Goal: Information Seeking & Learning: Check status

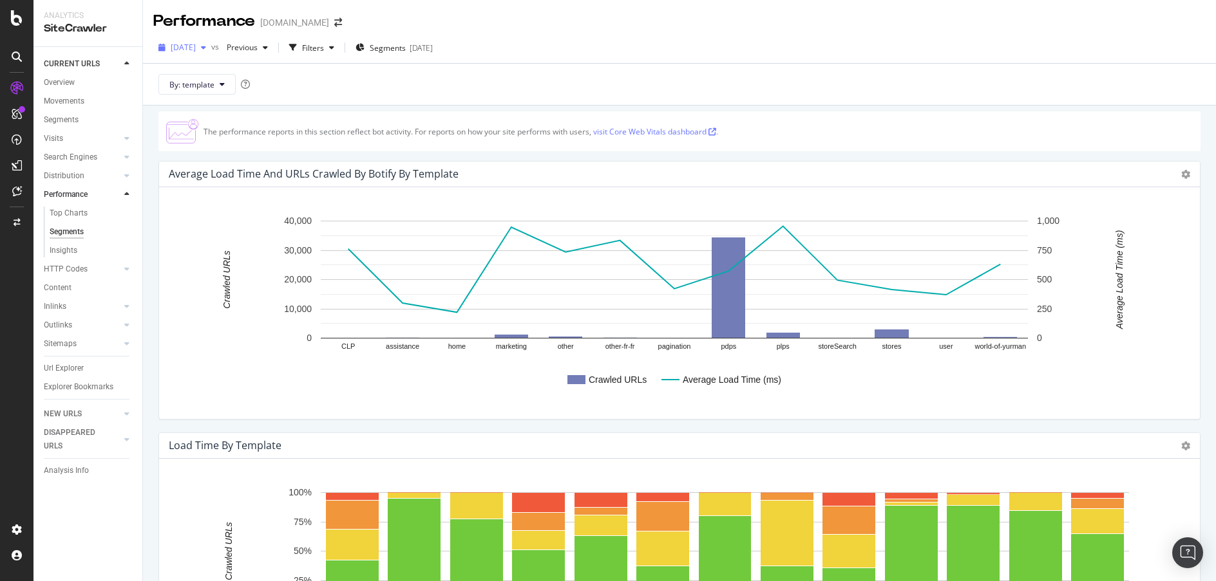
click at [206, 47] on icon "button" at bounding box center [203, 48] width 5 height 8
click at [617, 40] on div "2025 Sep. 21st vs Previous Filters Segments 2025-09-22" at bounding box center [679, 50] width 1073 height 26
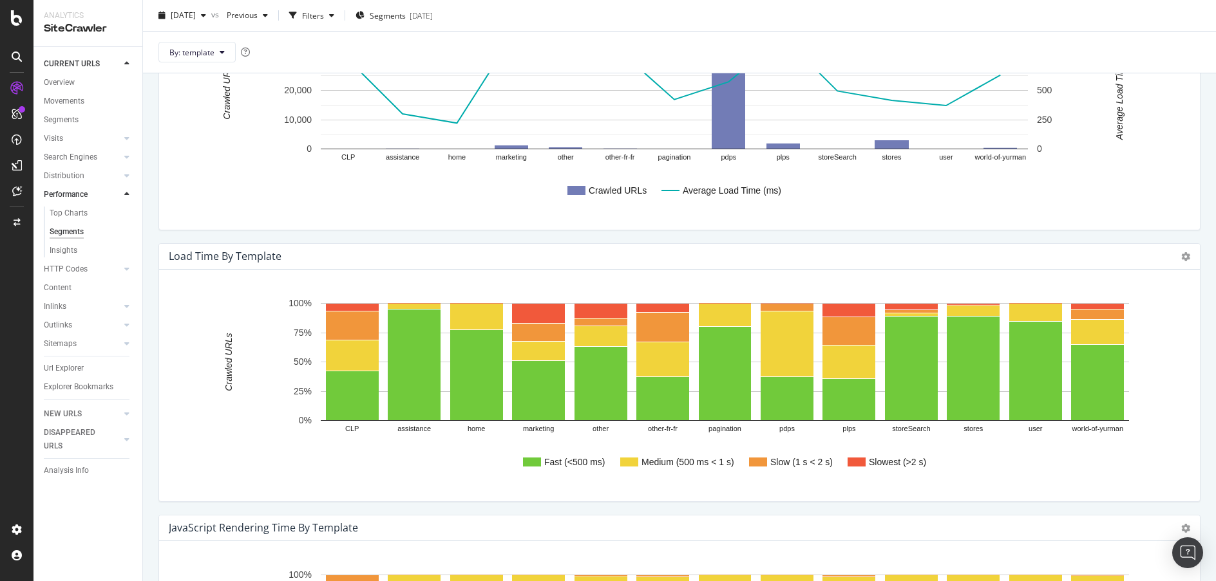
scroll to position [194, 0]
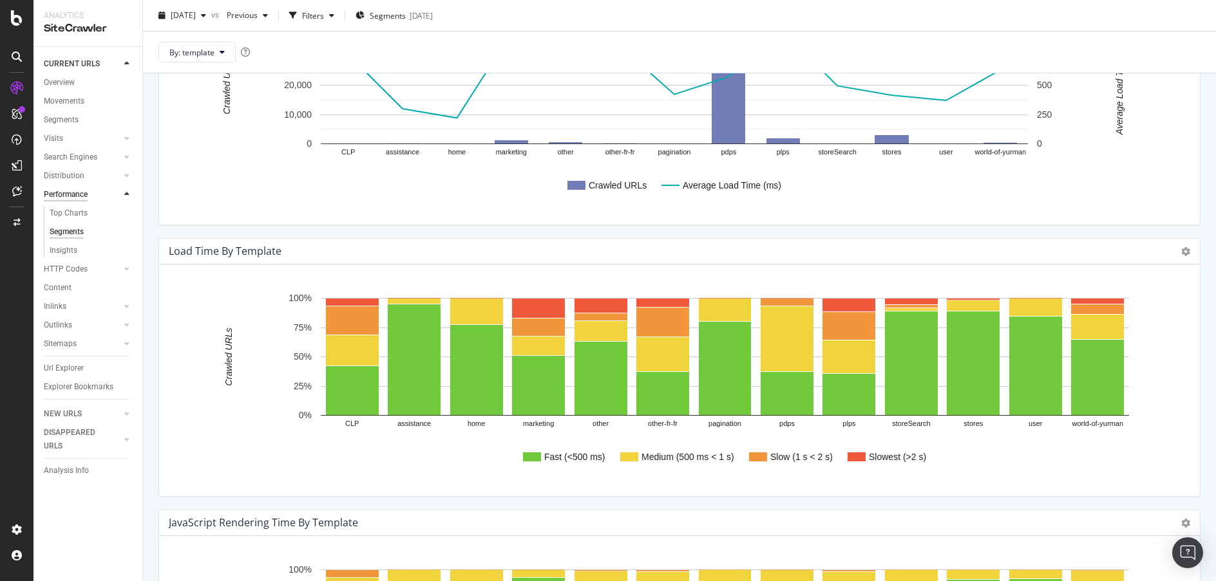
click at [75, 196] on div "Performance" at bounding box center [66, 195] width 44 height 14
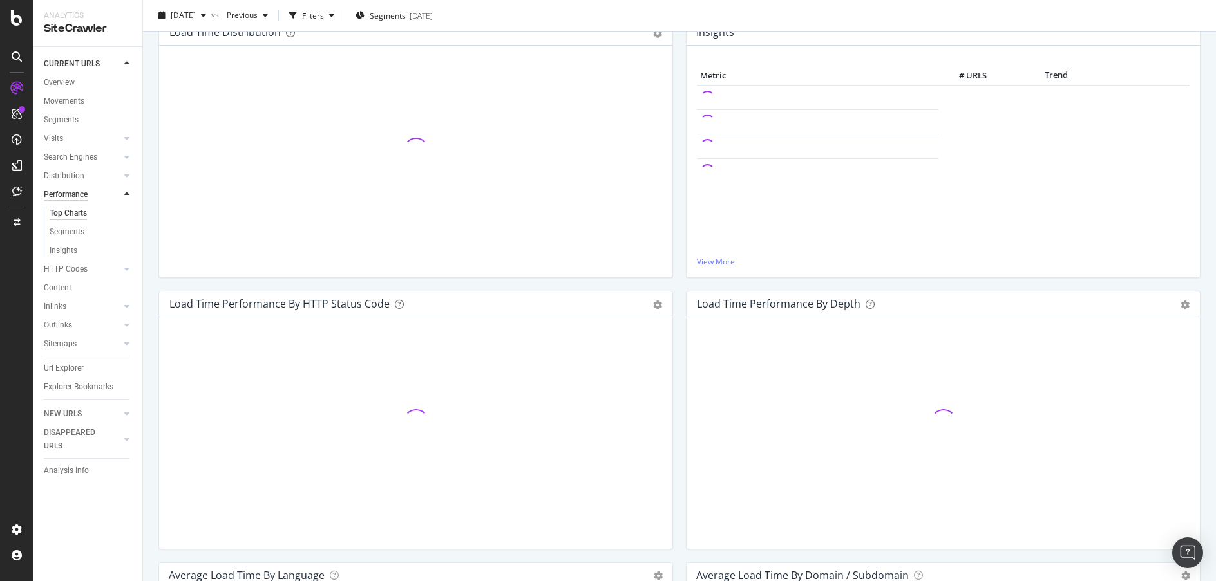
scroll to position [153, 0]
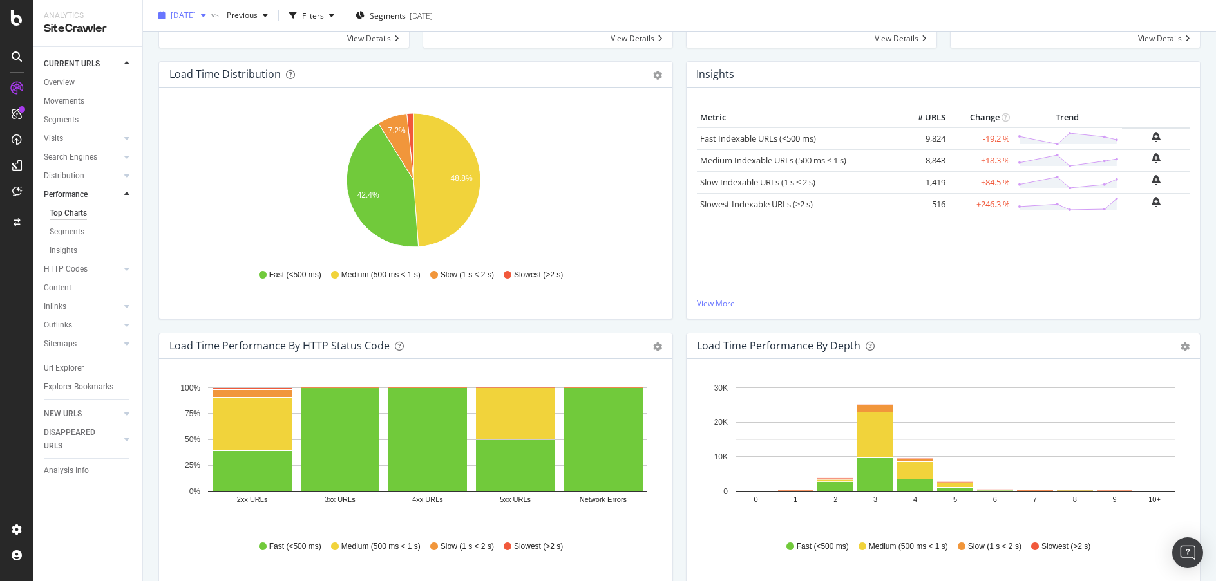
click at [211, 15] on div "button" at bounding box center [203, 16] width 15 height 8
click at [239, 59] on div "2025 Oct. 1st #3 43.0K URLs" at bounding box center [229, 62] width 115 height 12
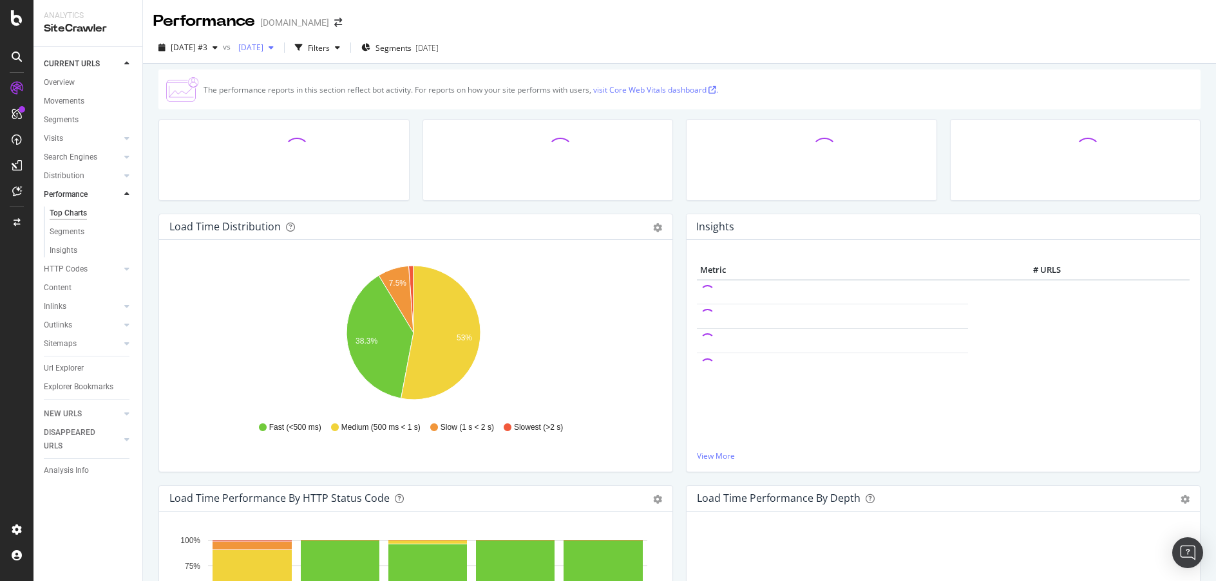
click at [274, 49] on icon "button" at bounding box center [271, 48] width 5 height 8
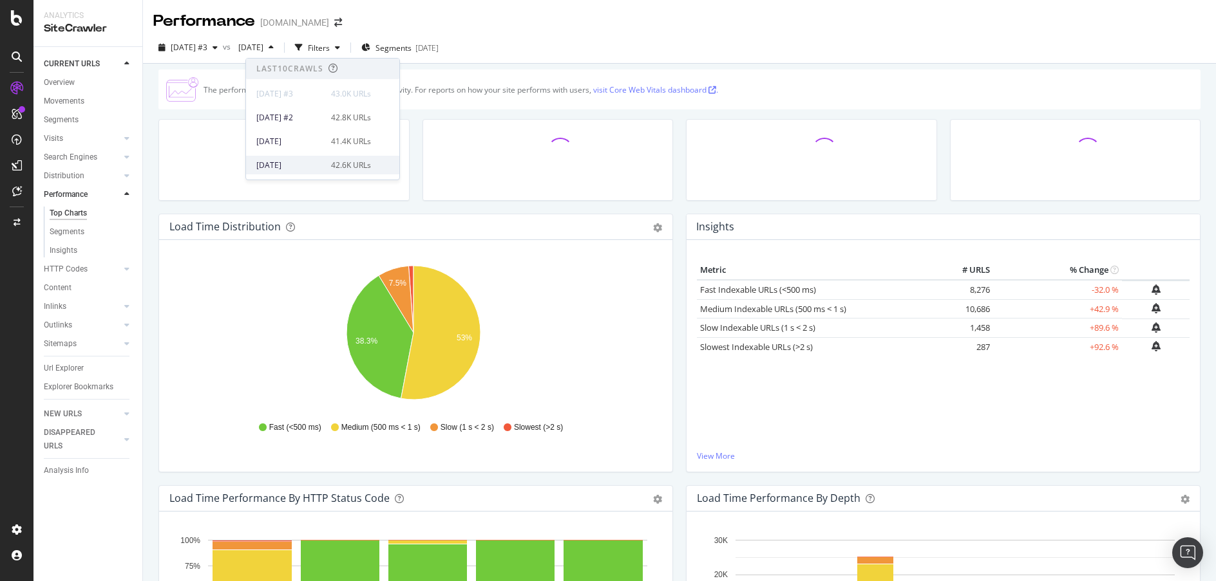
click at [360, 161] on div "42.6K URLs" at bounding box center [351, 166] width 40 height 12
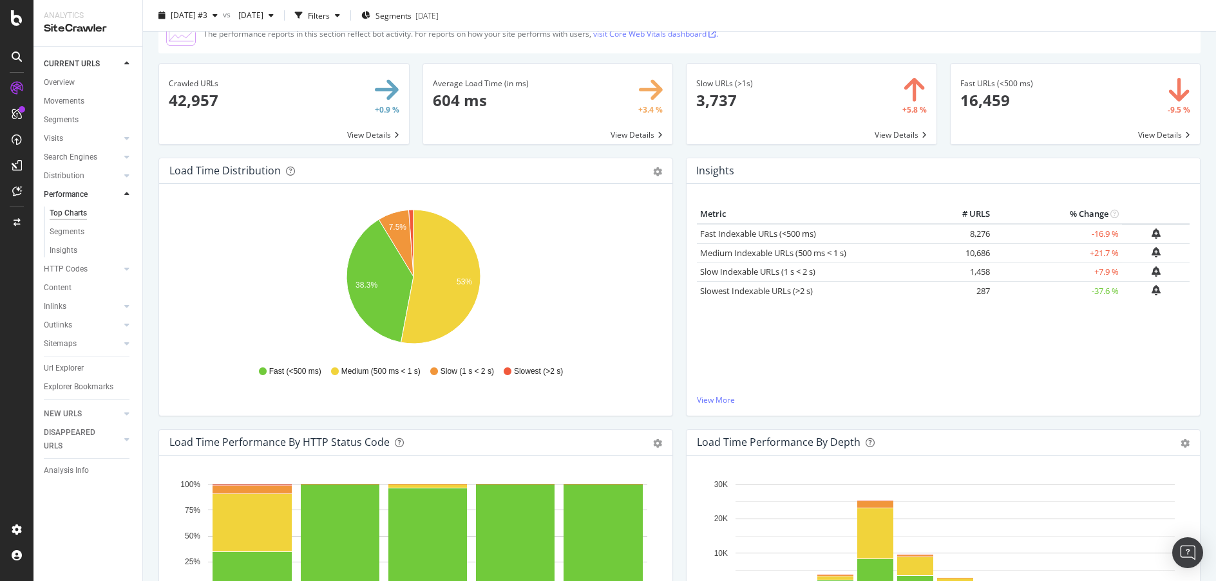
scroll to position [17, 0]
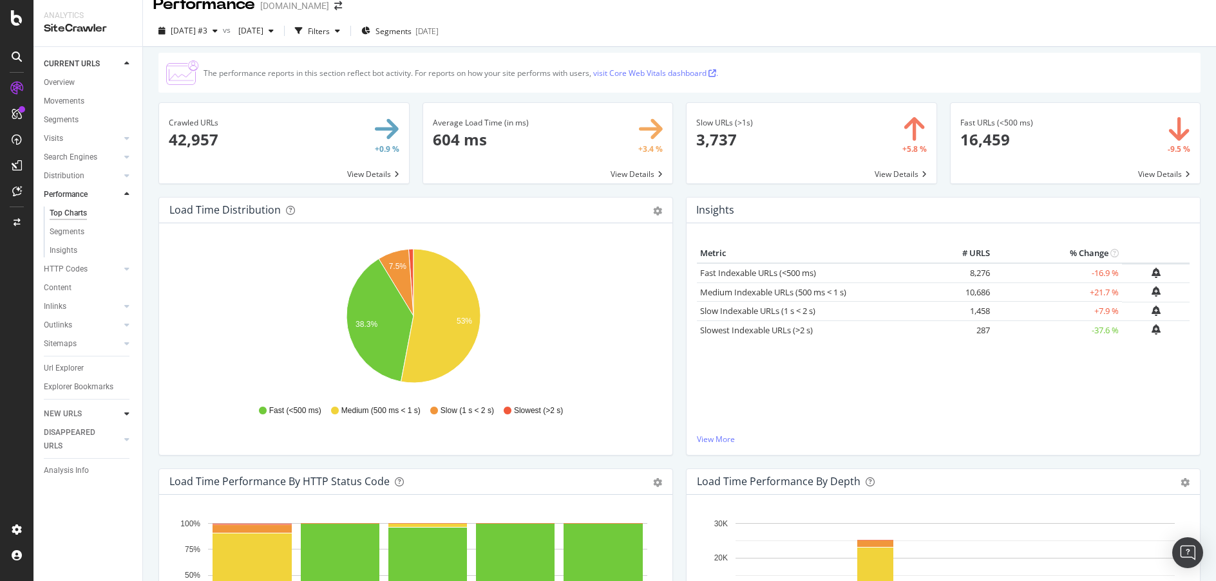
click at [125, 413] on icon at bounding box center [126, 414] width 5 height 8
click at [61, 97] on div "Overview" at bounding box center [59, 102] width 31 height 14
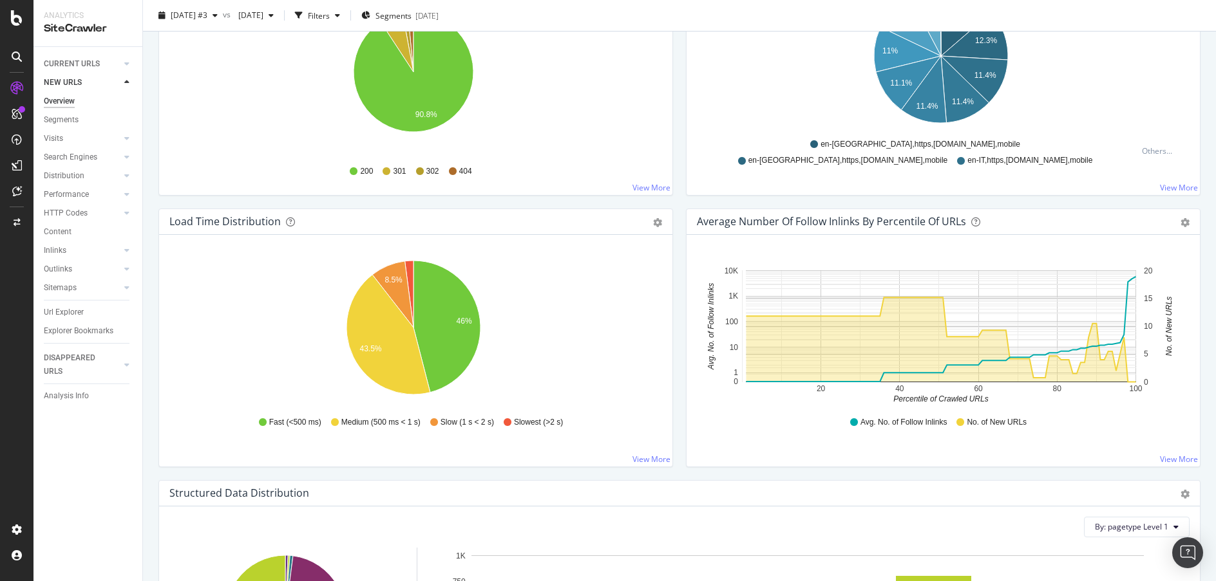
scroll to position [818, 0]
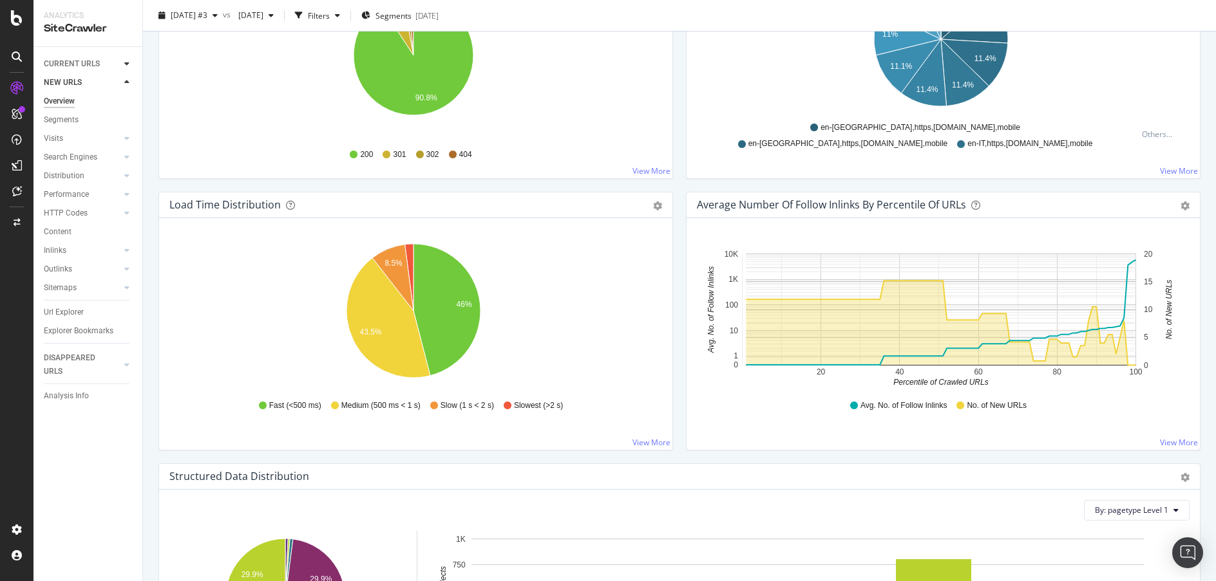
click at [126, 61] on icon at bounding box center [126, 64] width 5 height 8
click at [81, 193] on div "Performance" at bounding box center [66, 195] width 45 height 14
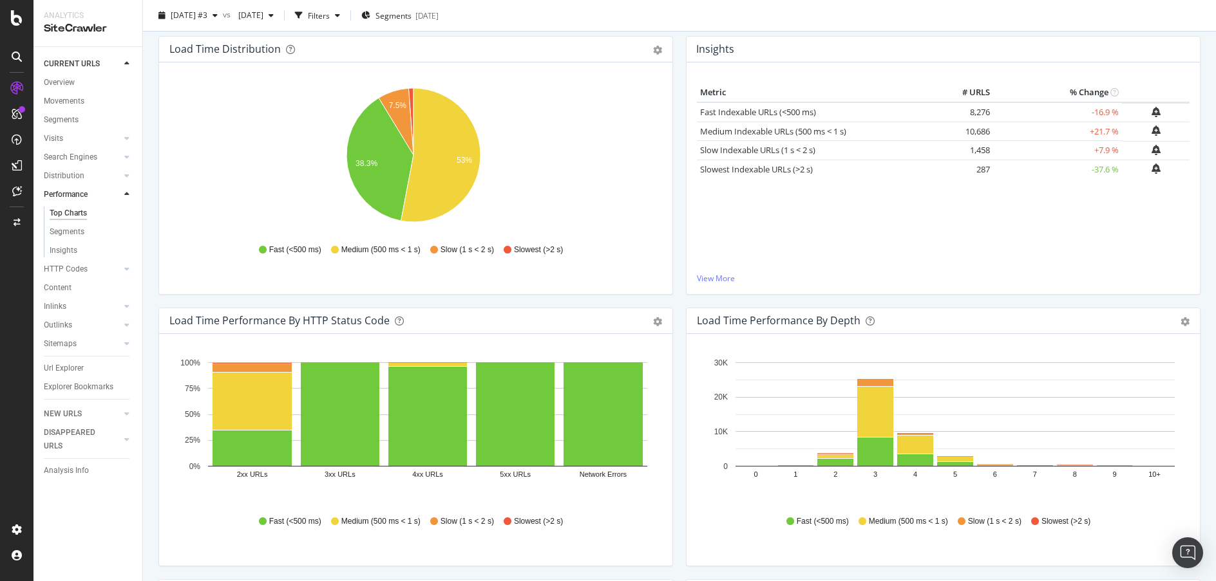
scroll to position [140, 0]
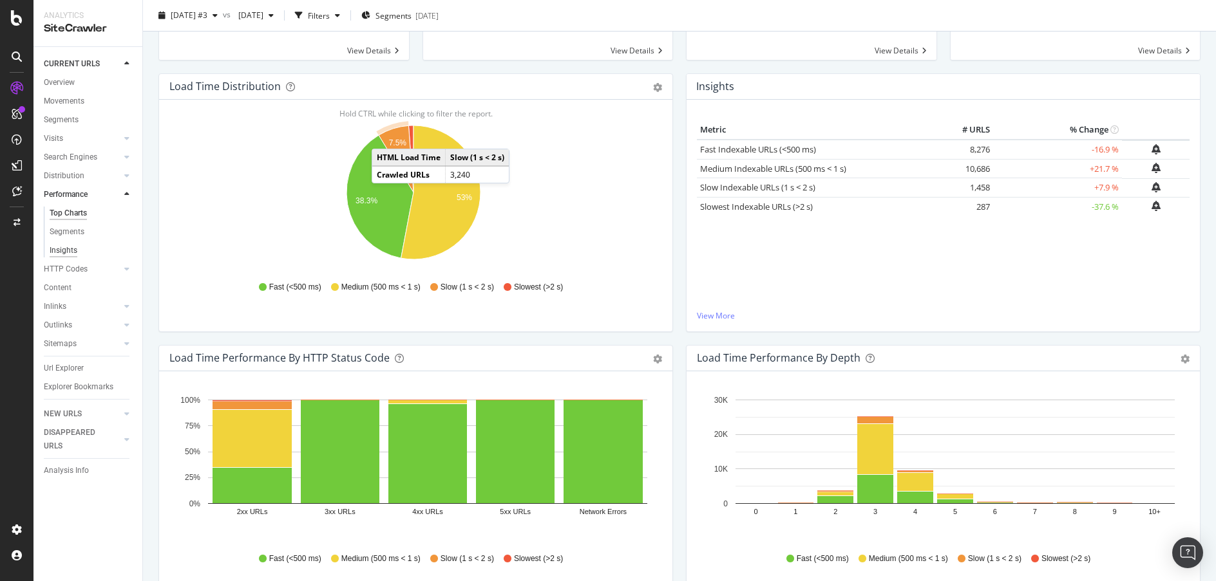
click at [64, 250] on div "Insights" at bounding box center [64, 251] width 28 height 14
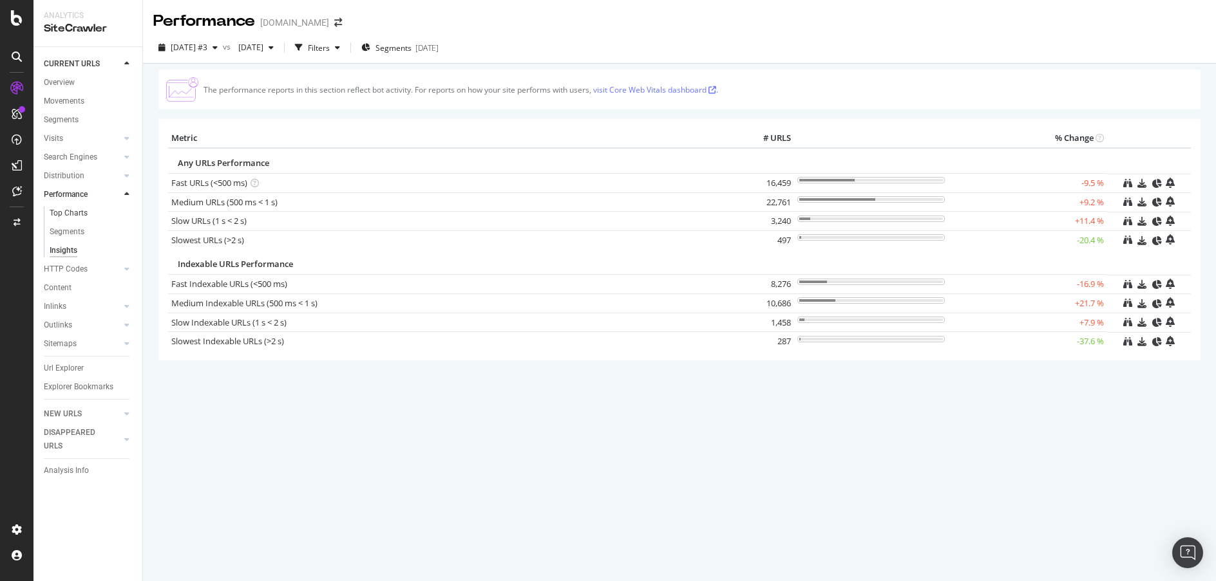
drag, startPoint x: 77, startPoint y: 214, endPoint x: 117, endPoint y: 211, distance: 40.1
click at [77, 214] on div "Top Charts" at bounding box center [69, 214] width 38 height 14
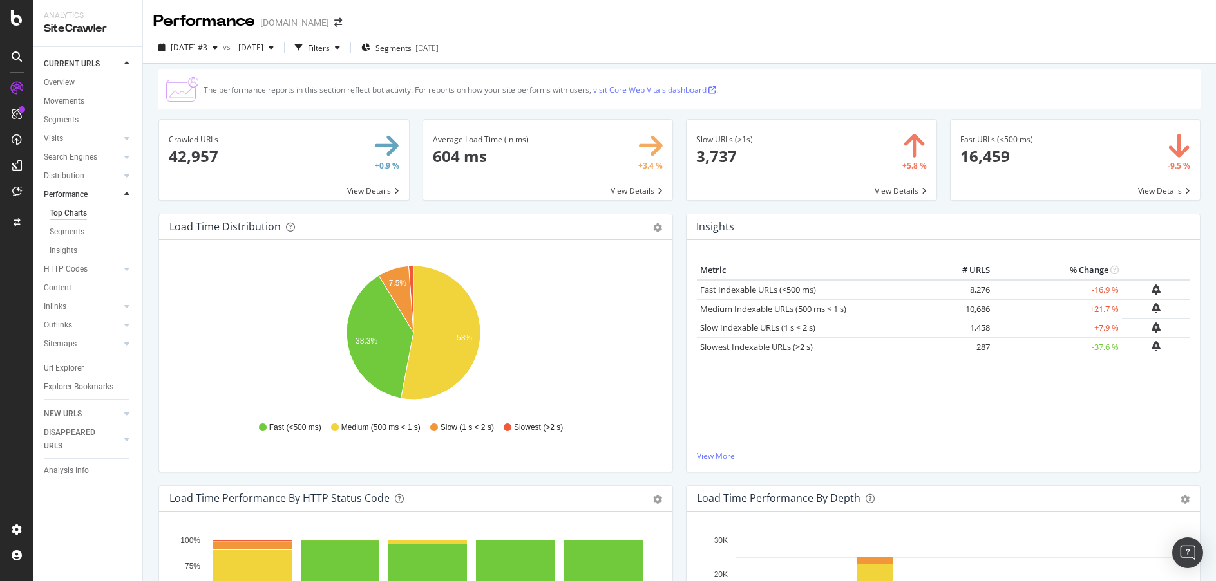
drag, startPoint x: 76, startPoint y: 238, endPoint x: 245, endPoint y: 220, distance: 169.7
click at [76, 238] on div "Segments" at bounding box center [67, 232] width 35 height 14
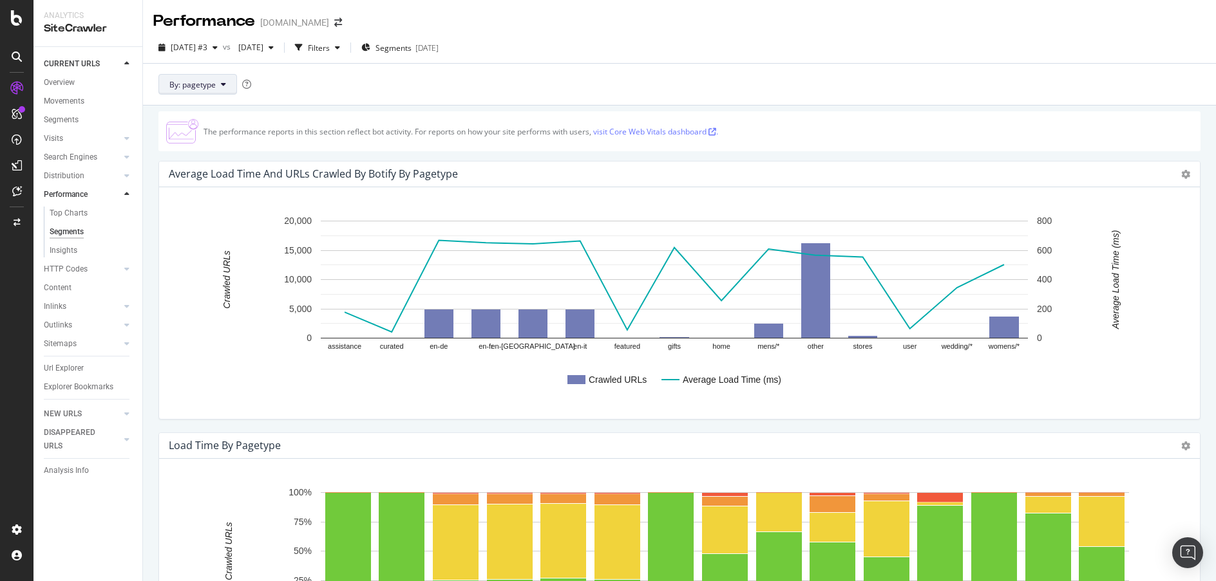
click at [223, 89] on button "By: pagetype" at bounding box center [197, 84] width 79 height 21
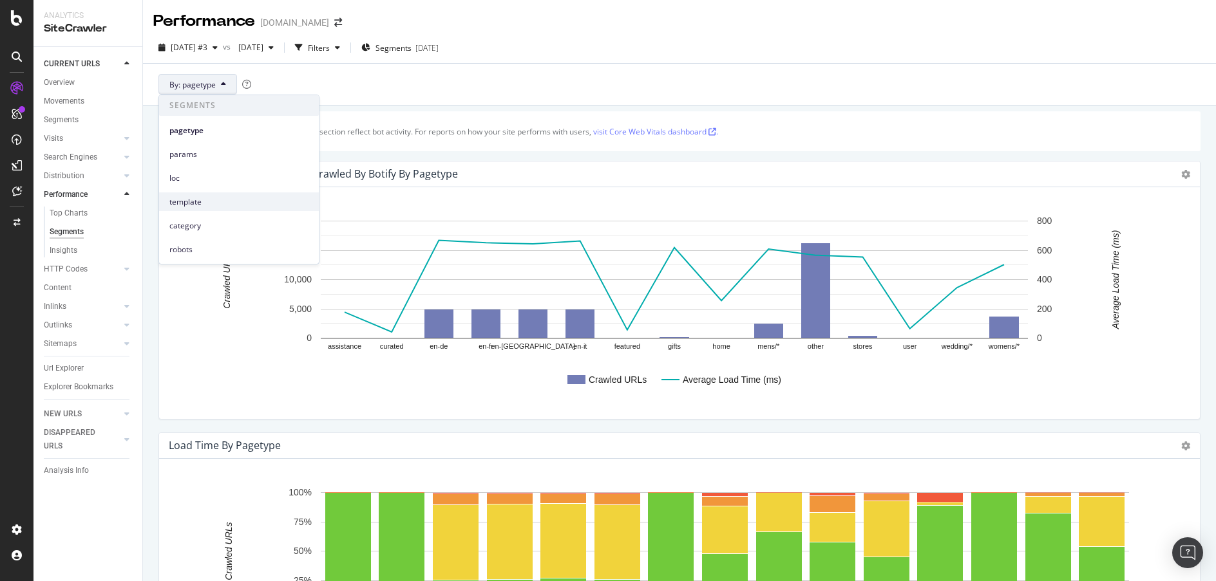
click at [229, 207] on span "template" at bounding box center [238, 202] width 139 height 12
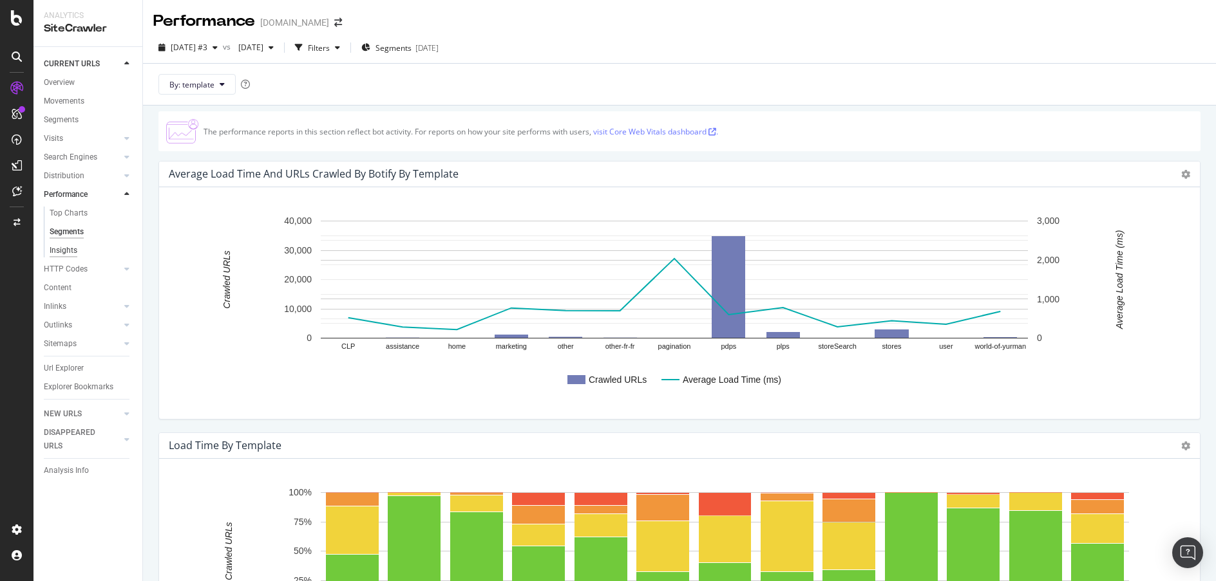
click at [71, 249] on div "Insights" at bounding box center [64, 251] width 28 height 14
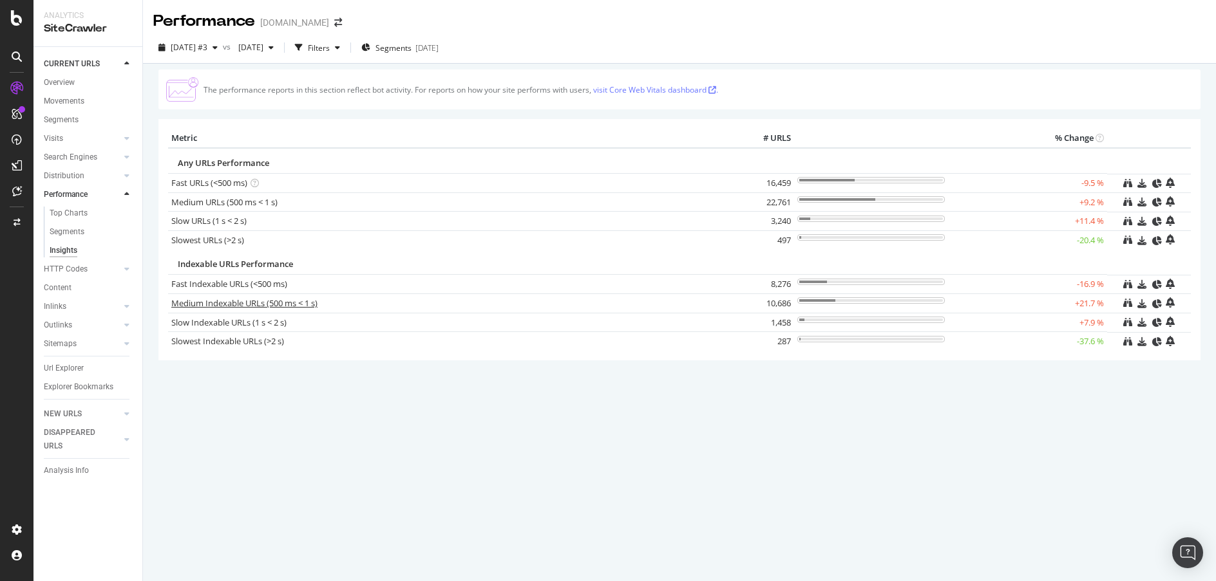
click at [234, 301] on link "Medium Indexable URLs (500 ms < 1 s)" at bounding box center [244, 303] width 146 height 12
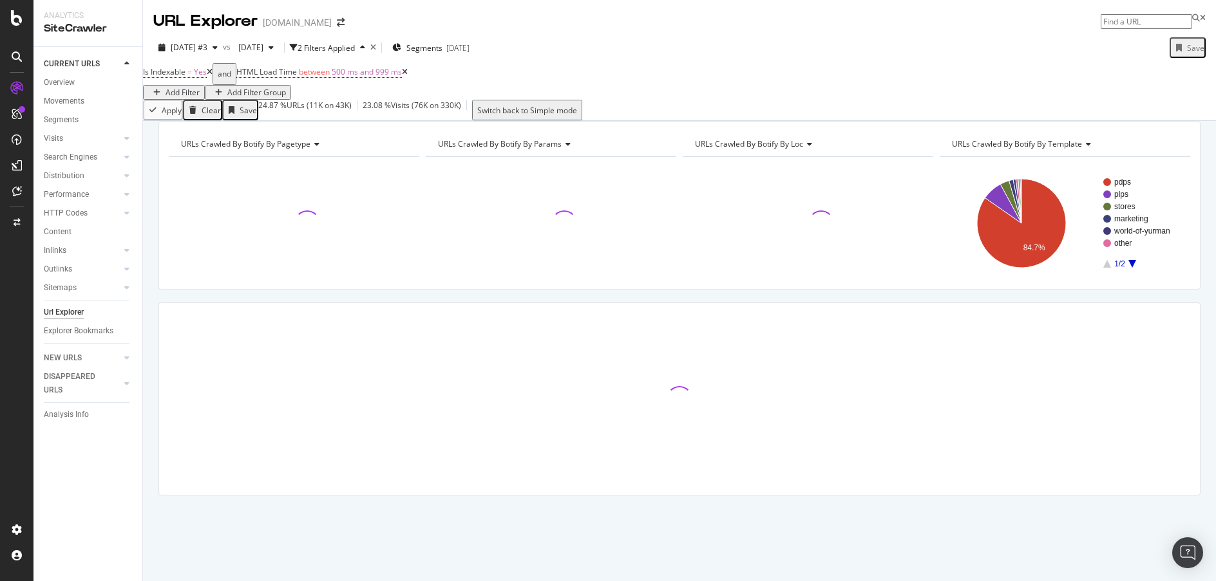
click at [200, 87] on div "Add Filter" at bounding box center [182, 92] width 34 height 11
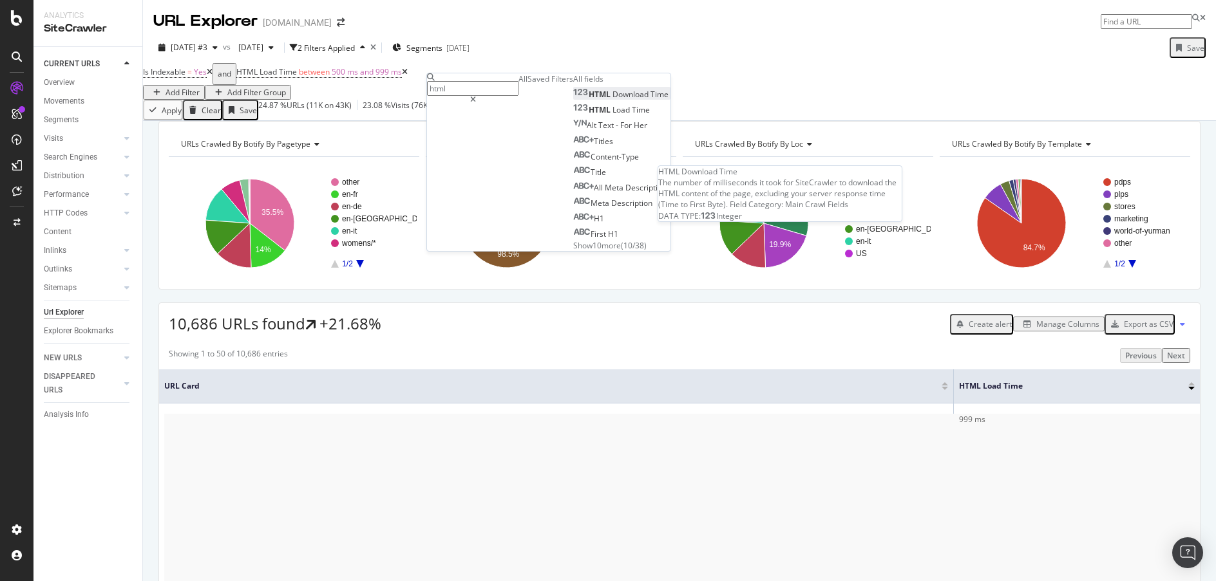
type input "html"
click at [589, 100] on span "HTML" at bounding box center [601, 94] width 24 height 11
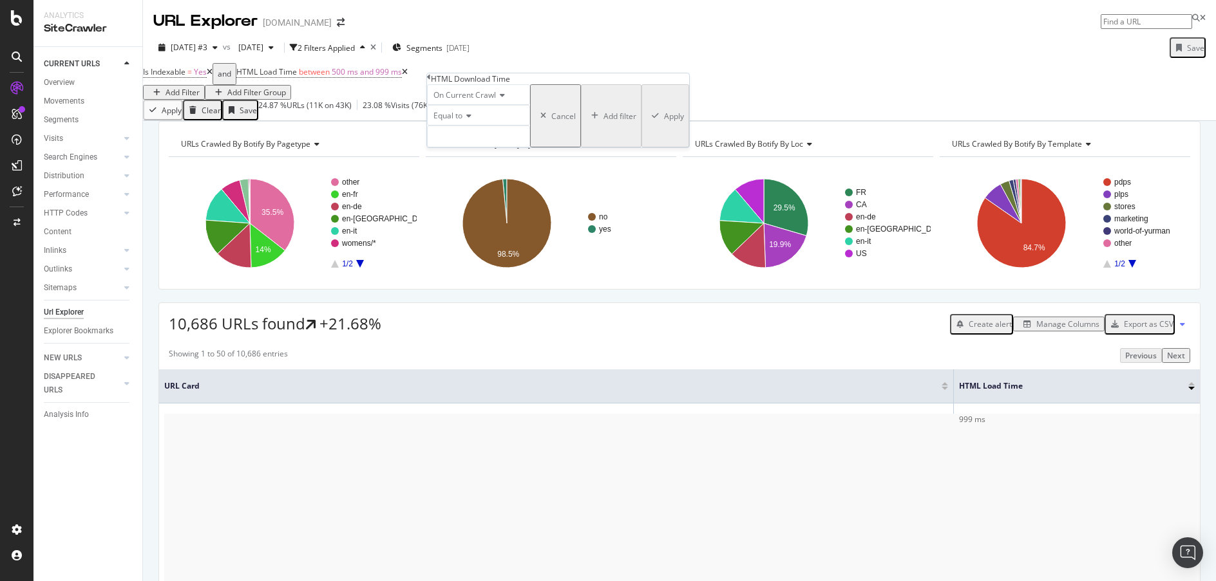
click at [505, 99] on icon at bounding box center [500, 95] width 9 height 8
click at [504, 131] on span "On Compared Crawl" at bounding box center [467, 125] width 73 height 11
click at [471, 120] on icon at bounding box center [466, 116] width 9 height 8
click at [495, 166] on div "Less than" at bounding box center [479, 160] width 102 height 14
click at [496, 147] on input "number" at bounding box center [478, 137] width 103 height 22
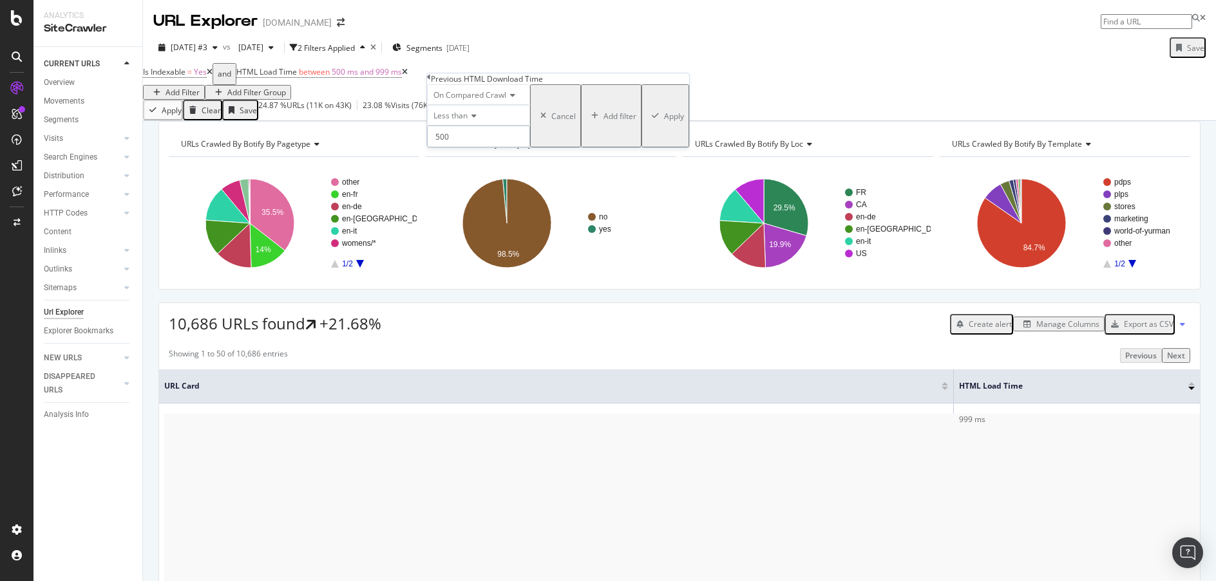
type input "500"
click at [664, 122] on div "Apply" at bounding box center [674, 116] width 20 height 11
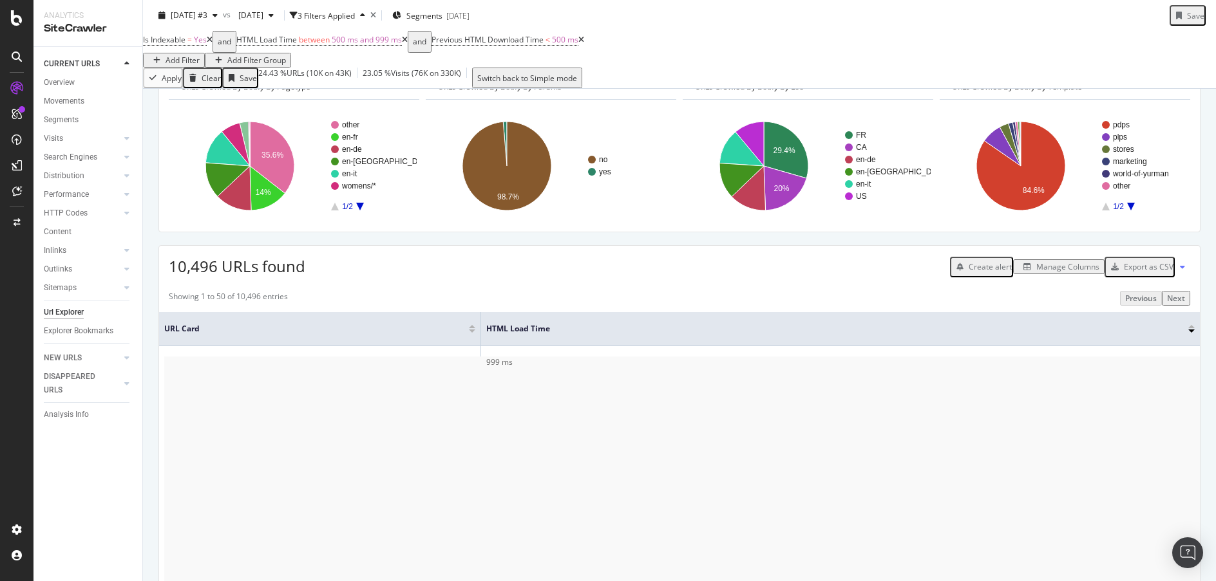
scroll to position [26, 0]
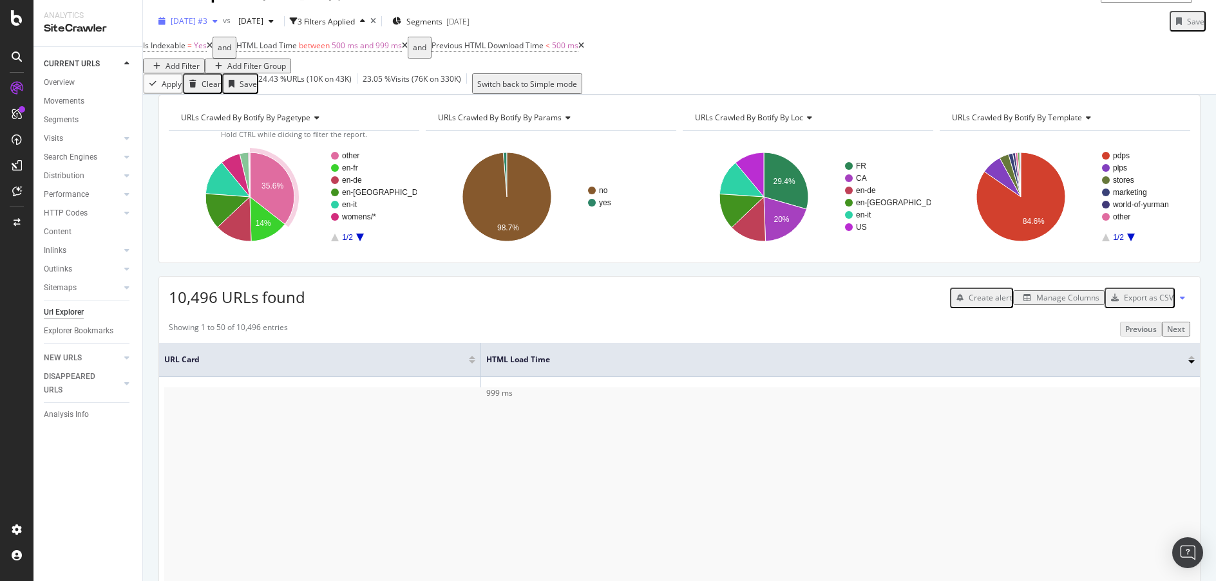
click at [218, 23] on icon "button" at bounding box center [214, 21] width 5 height 8
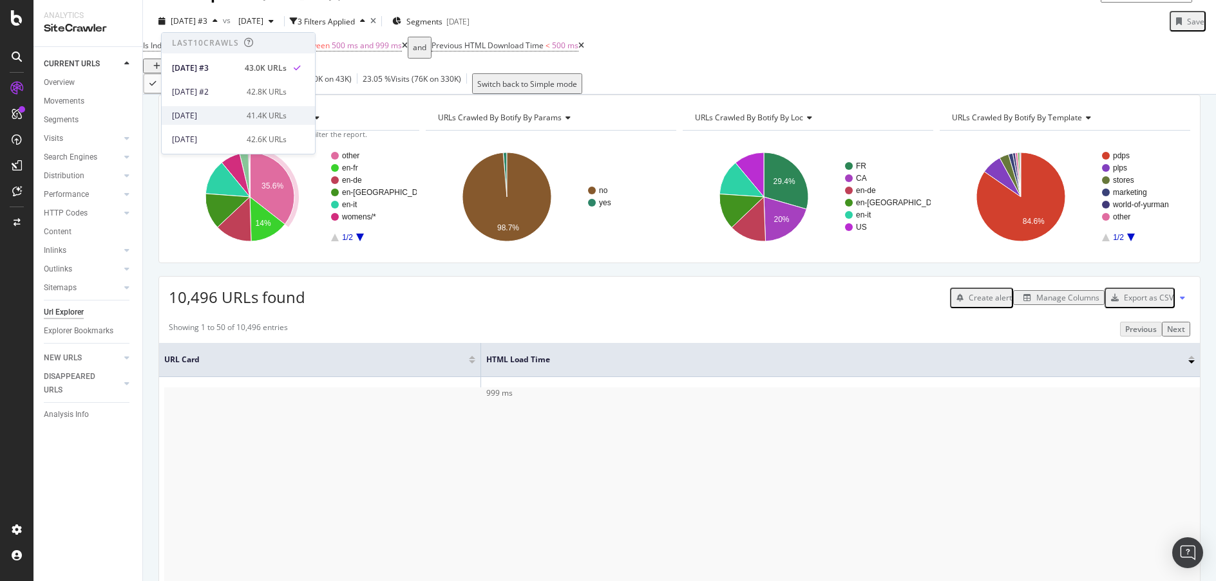
click at [274, 112] on div "41.4K URLs" at bounding box center [267, 116] width 40 height 12
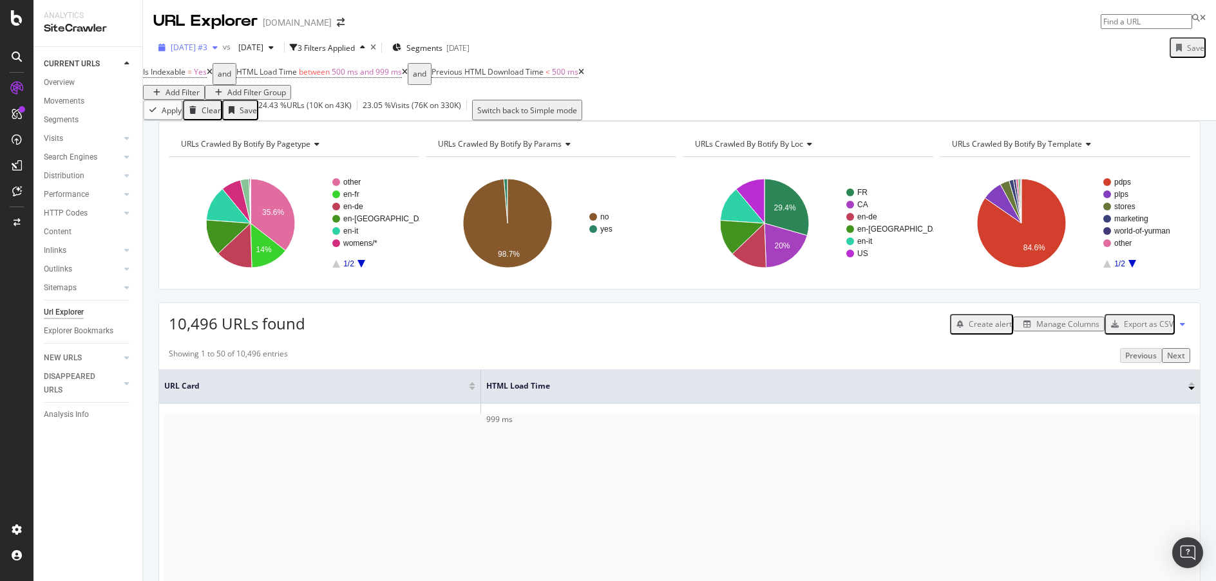
click at [223, 49] on div "button" at bounding box center [214, 48] width 15 height 8
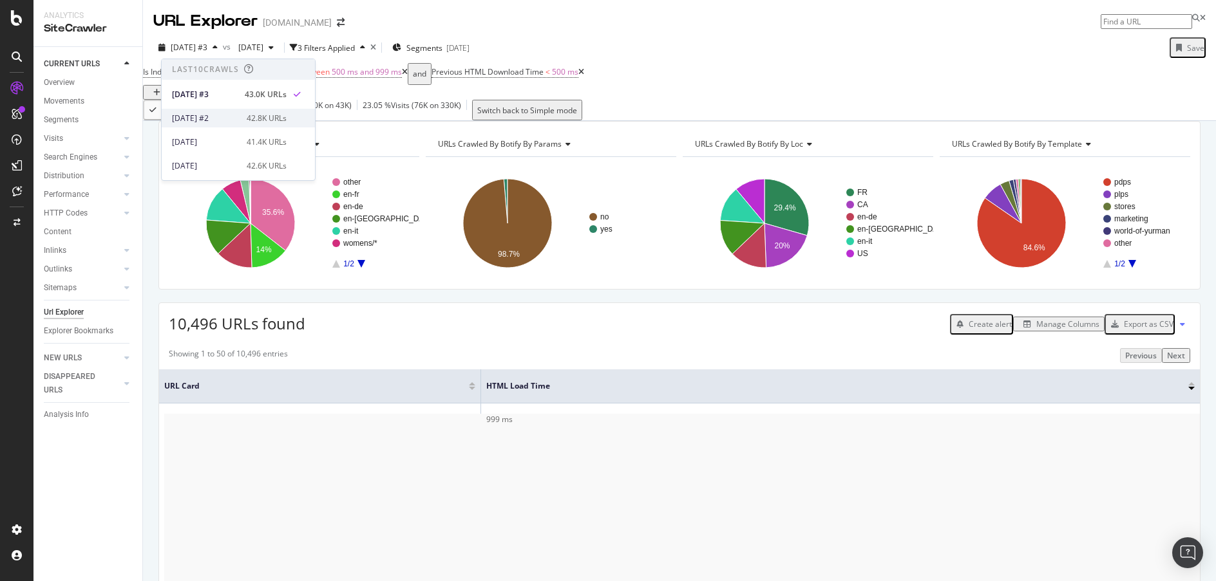
click at [232, 113] on div "[DATE] #2" at bounding box center [205, 119] width 67 height 12
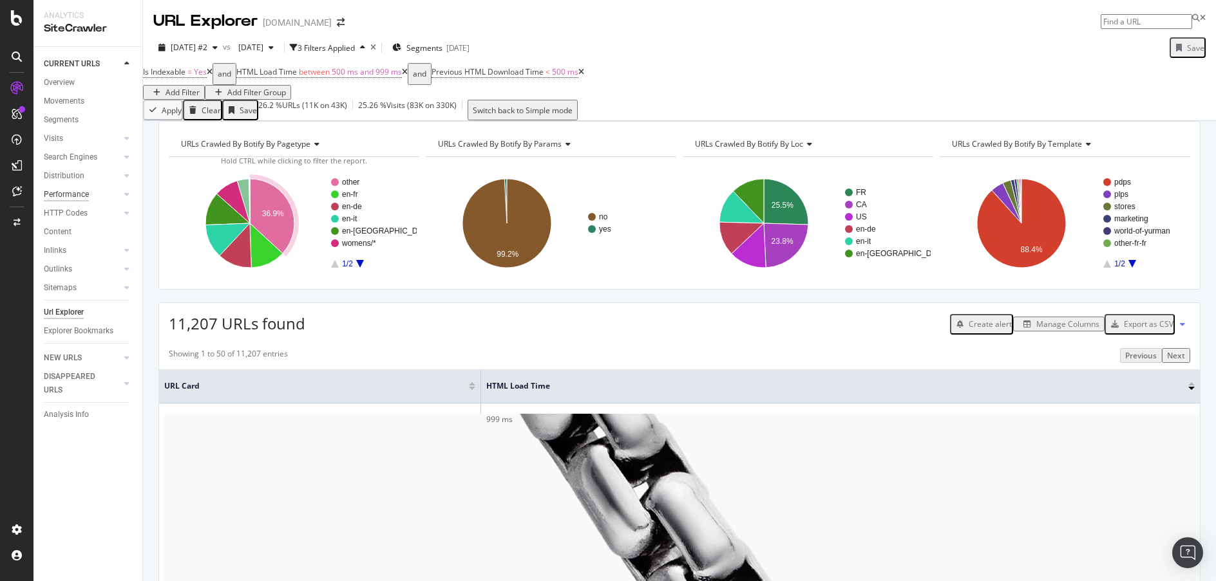
click at [76, 195] on div "Performance" at bounding box center [66, 195] width 45 height 14
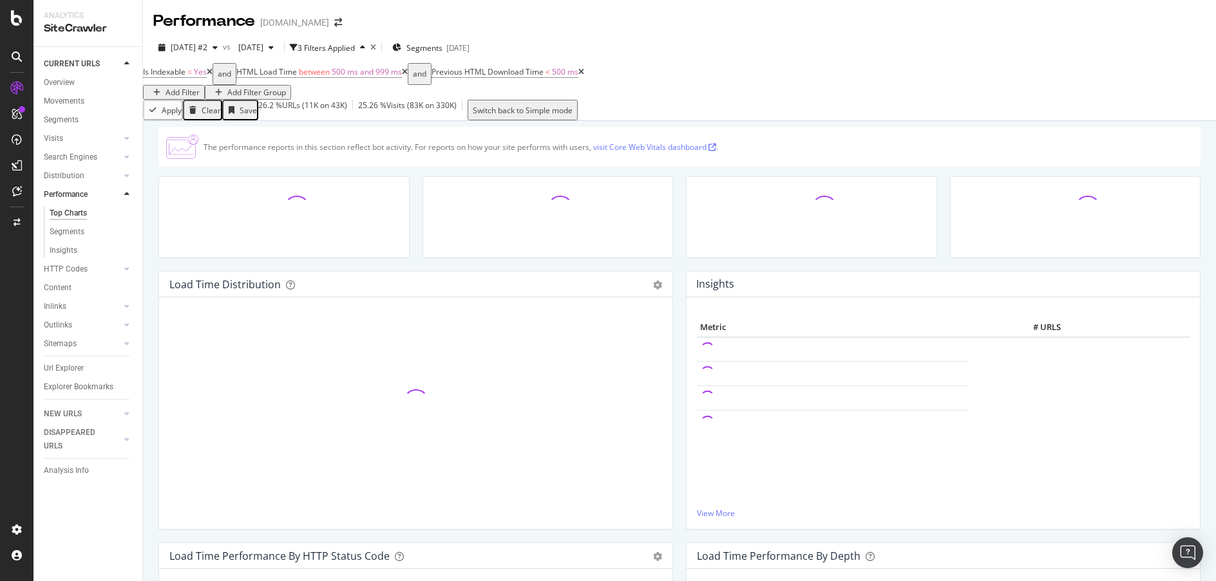
click at [408, 76] on icon at bounding box center [405, 72] width 6 height 8
drag, startPoint x: 402, startPoint y: 82, endPoint x: 335, endPoint y: 82, distance: 67.6
click at [389, 76] on icon at bounding box center [386, 72] width 6 height 8
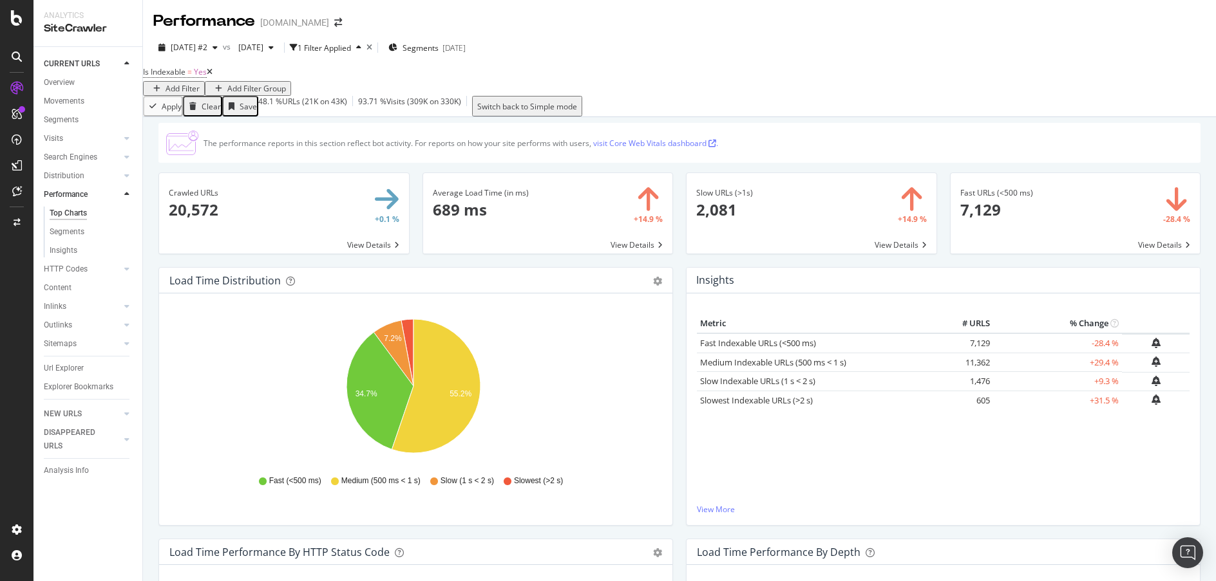
drag, startPoint x: 224, startPoint y: 81, endPoint x: 376, endPoint y: 98, distance: 152.9
click at [212, 76] on icon at bounding box center [210, 72] width 6 height 8
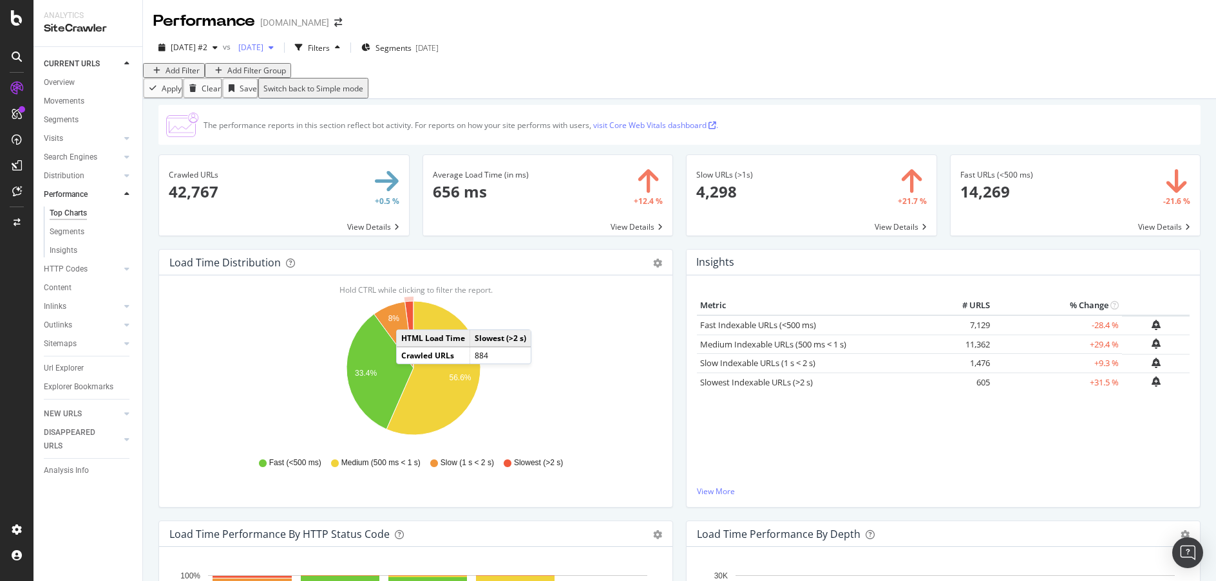
click at [274, 46] on icon "button" at bounding box center [271, 48] width 5 height 8
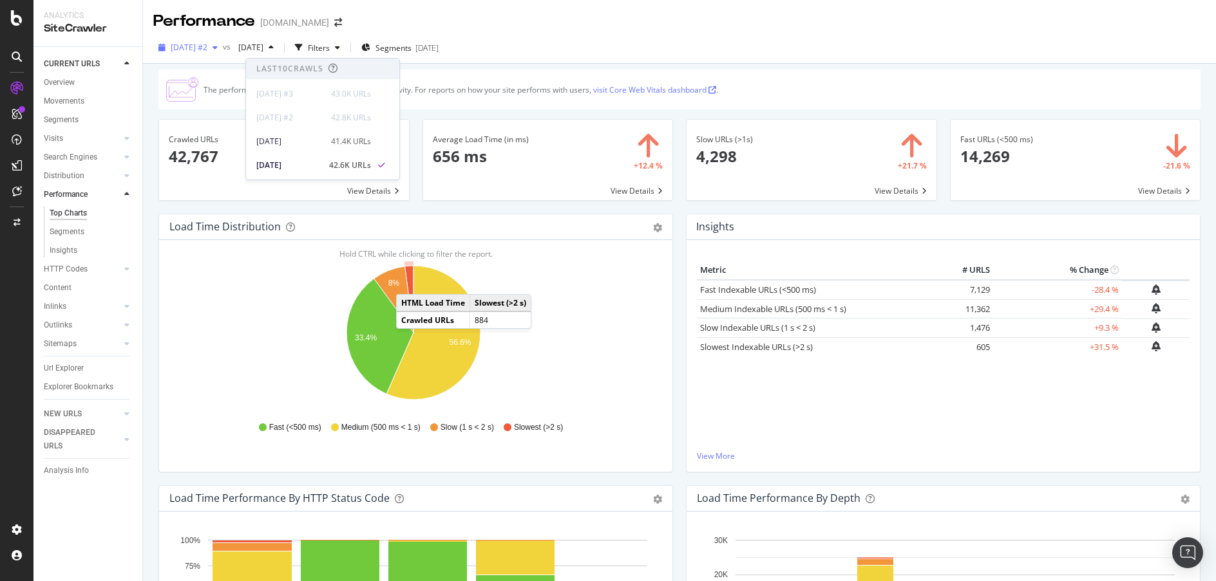
click at [223, 46] on div "button" at bounding box center [214, 48] width 15 height 8
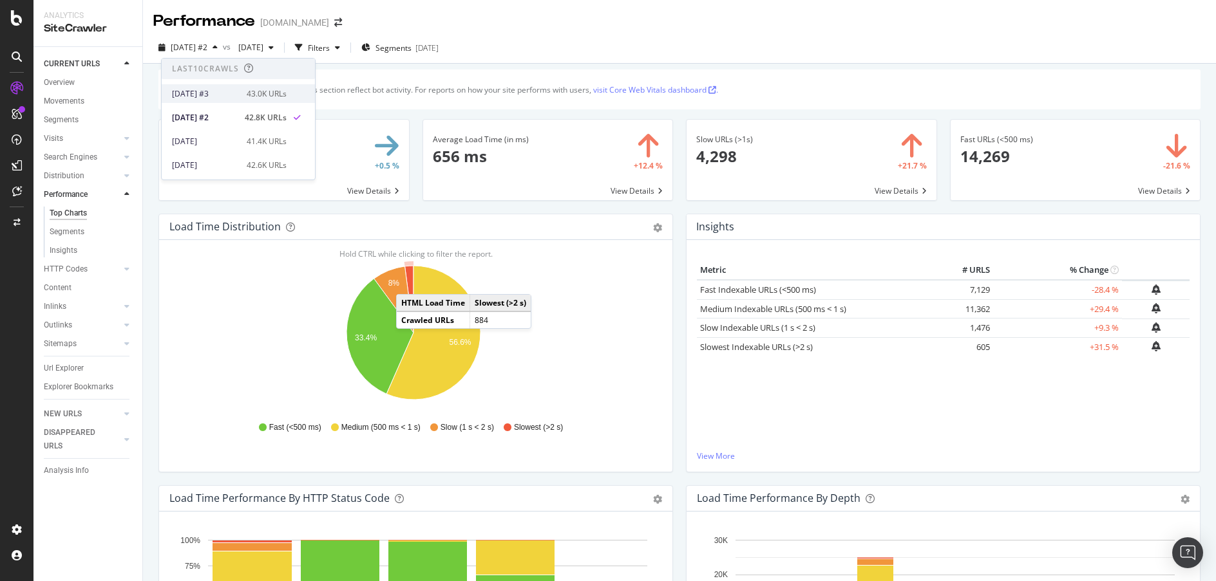
click at [247, 88] on div "43.0K URLs" at bounding box center [267, 94] width 40 height 12
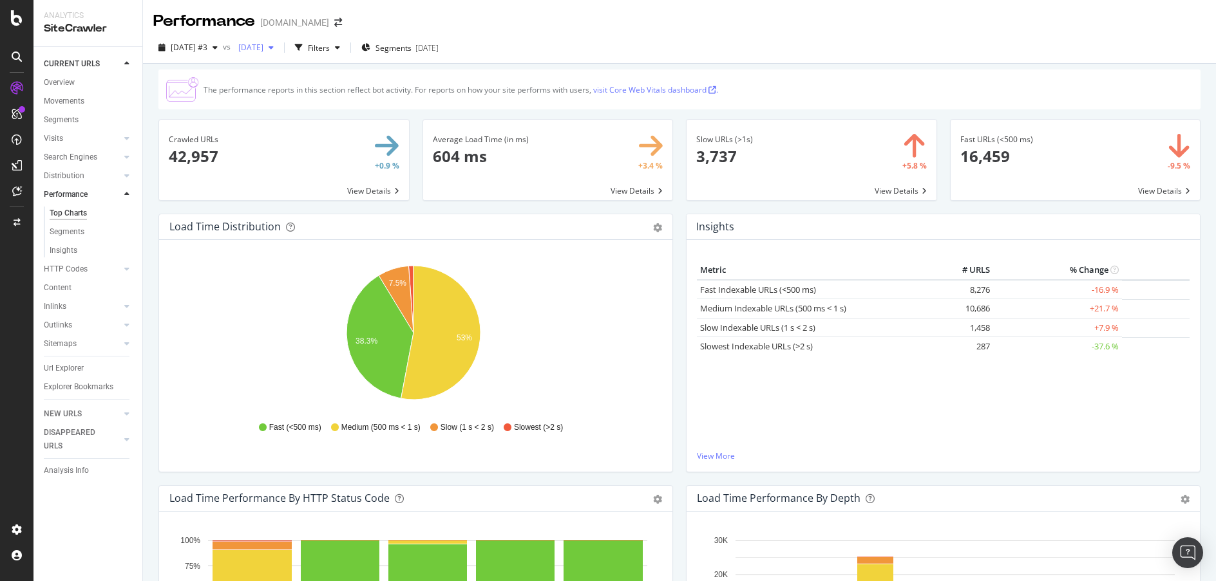
click at [274, 48] on icon "button" at bounding box center [271, 48] width 5 height 8
click at [331, 114] on div "42.8K URLs" at bounding box center [351, 118] width 40 height 12
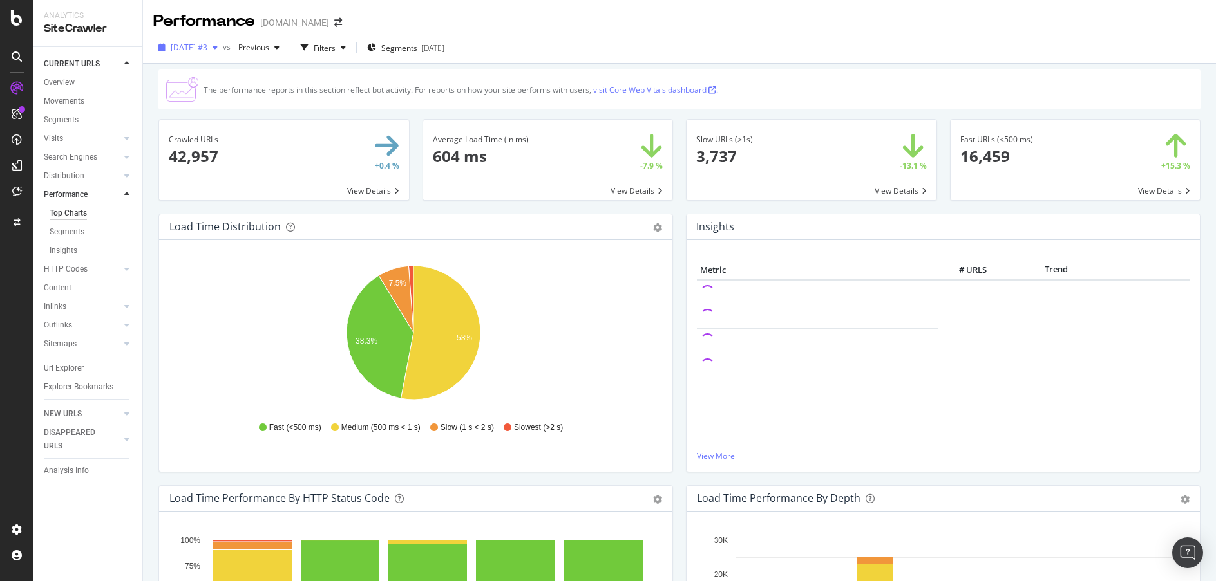
click at [218, 46] on icon "button" at bounding box center [214, 48] width 5 height 8
click at [247, 115] on div "42.8K URLs" at bounding box center [267, 118] width 40 height 12
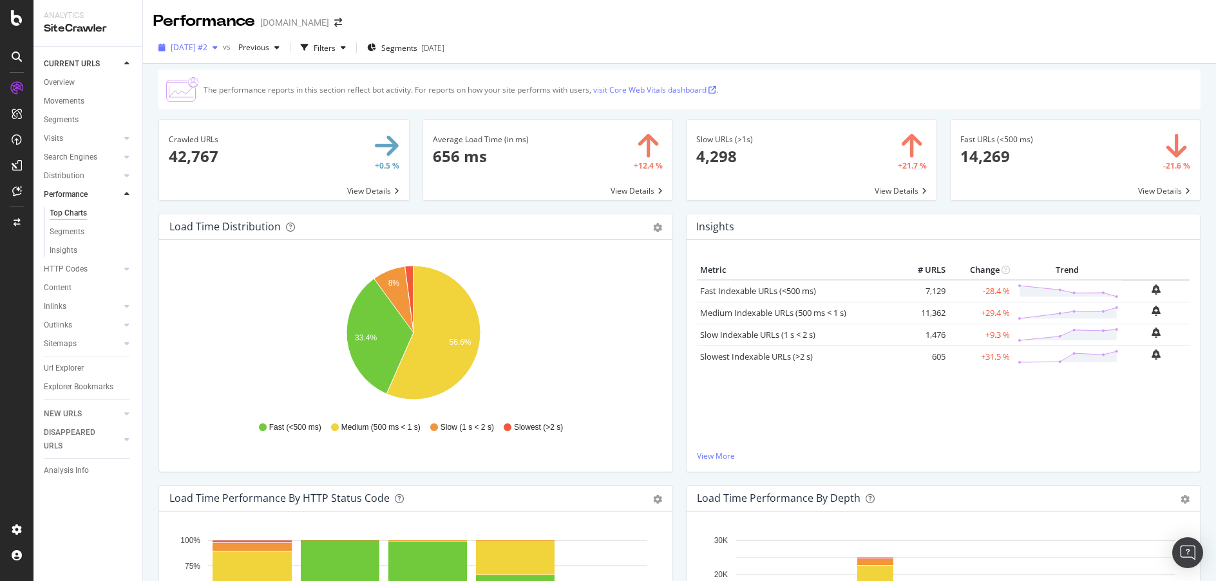
click at [218, 50] on icon "button" at bounding box center [214, 48] width 5 height 8
click at [234, 99] on div "[DATE] #3" at bounding box center [205, 94] width 67 height 12
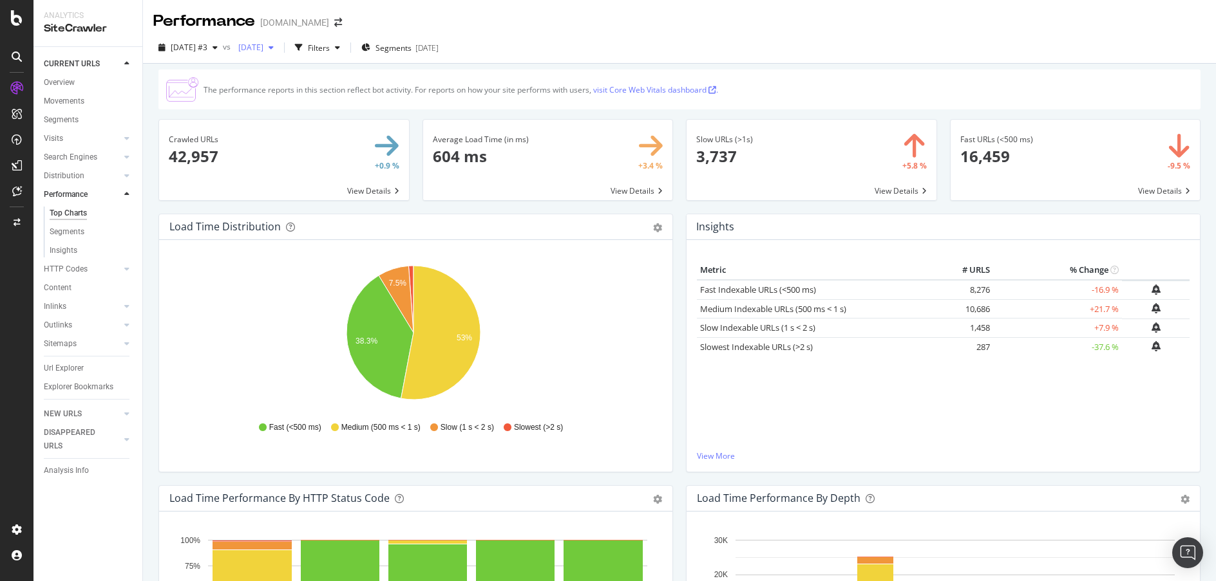
click at [279, 46] on div "button" at bounding box center [270, 48] width 15 height 8
click at [325, 116] on div "[DATE] #2 42.8K URLs" at bounding box center [313, 118] width 115 height 12
